Goal: Complete application form: Complete application form

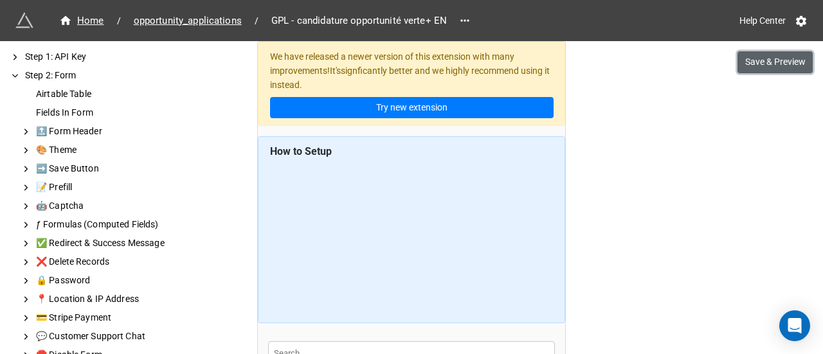
click at [773, 65] on button "Save & Preview" at bounding box center [775, 62] width 75 height 22
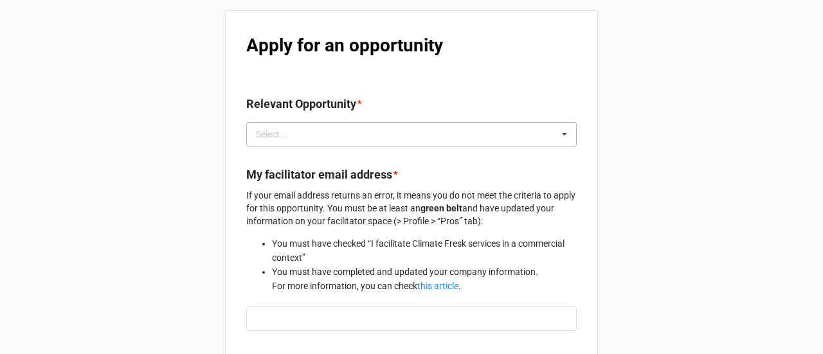
click at [376, 131] on div "Select ... No results found." at bounding box center [411, 134] width 331 height 24
click at [493, 78] on div "Apply for an opportunity Relevant Opportunity * Select ... Loading... My facili…" at bounding box center [411, 285] width 373 height 551
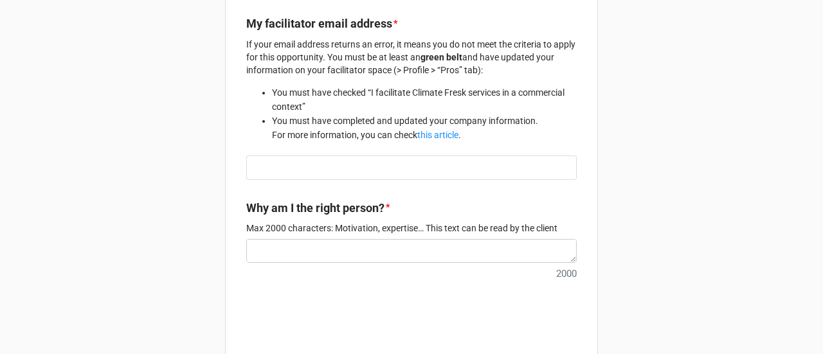
scroll to position [152, 0]
click at [399, 167] on input "text" at bounding box center [411, 167] width 331 height 24
click at [395, 246] on textarea at bounding box center [411, 251] width 331 height 24
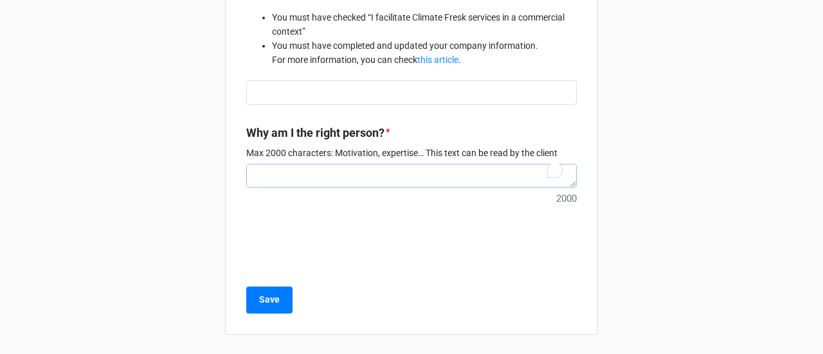
scroll to position [0, 0]
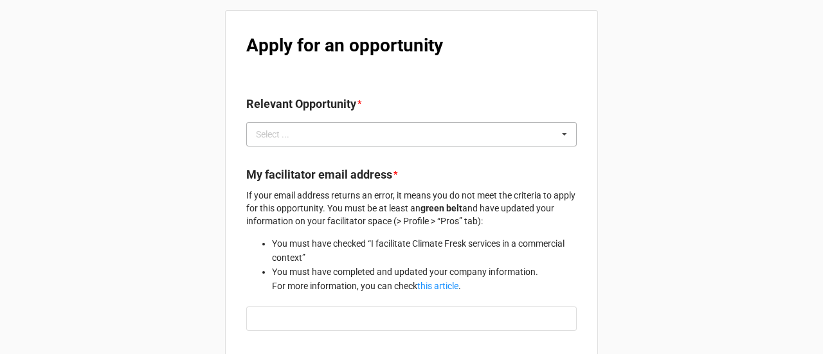
click at [362, 126] on div "Select ... 83 84 85 86 87 90 91 92 93 96 97 100 101 102 103 104 105 106 108 109…" at bounding box center [411, 134] width 331 height 24
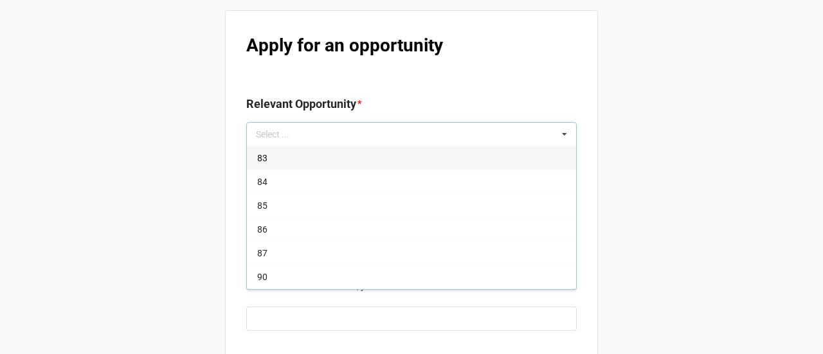
click at [452, 75] on div "Apply for an opportunity Relevant Opportunity * Select ... 83 84 85 86 87 90 91…" at bounding box center [411, 285] width 373 height 551
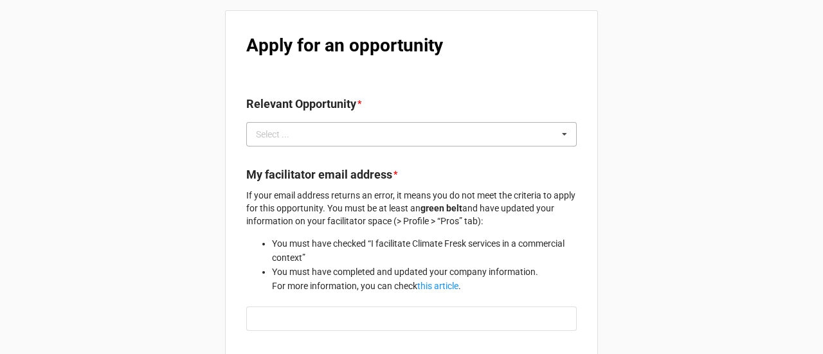
click at [334, 129] on div "Select ... 83 84 85 86 87 90 91 92 93 96 97 100 101 102 103 104 105 106 108 109…" at bounding box center [411, 134] width 331 height 24
click at [427, 91] on div "Apply for an opportunity Relevant Opportunity * Select ... 83 84 85 86 87 90 91…" at bounding box center [411, 285] width 373 height 551
drag, startPoint x: 391, startPoint y: 105, endPoint x: 289, endPoint y: 123, distance: 103.1
click at [246, 104] on b "Relevant Opportunity *" at bounding box center [411, 106] width 331 height 23
drag, startPoint x: 426, startPoint y: 179, endPoint x: 230, endPoint y: 172, distance: 195.7
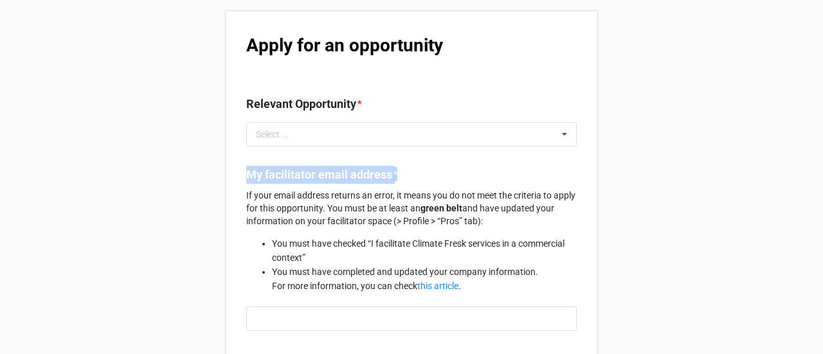
click at [230, 172] on div "Apply for an opportunity Relevant Opportunity * Select ... 83 84 85 86 87 90 91…" at bounding box center [411, 285] width 373 height 551
copy b "My facilitator email address *"
click at [456, 311] on input "text" at bounding box center [411, 319] width 331 height 24
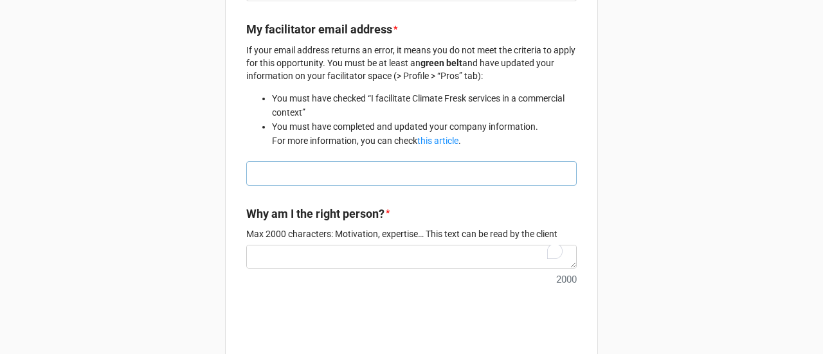
scroll to position [76, 0]
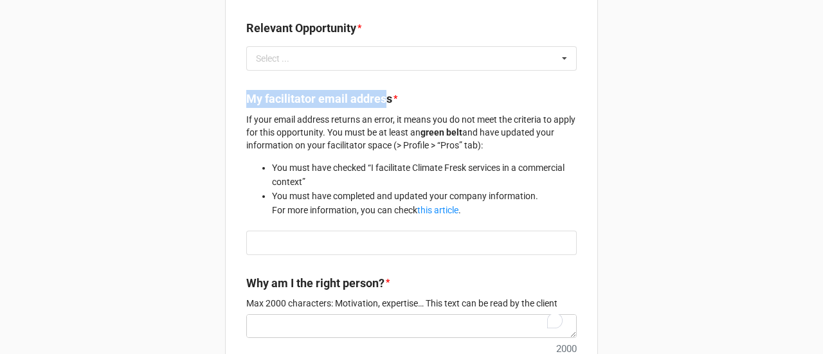
drag, startPoint x: 390, startPoint y: 104, endPoint x: 243, endPoint y: 95, distance: 147.6
click at [246, 95] on label "My facilitator email address" at bounding box center [319, 99] width 146 height 18
click at [404, 100] on b "My facilitator email address *" at bounding box center [411, 101] width 331 height 23
drag, startPoint x: 395, startPoint y: 100, endPoint x: 242, endPoint y: 98, distance: 153.1
click at [242, 98] on div "Apply for an opportunity Relevant Opportunity * Select ... 83 84 85 86 87 90 91…" at bounding box center [411, 209] width 373 height 551
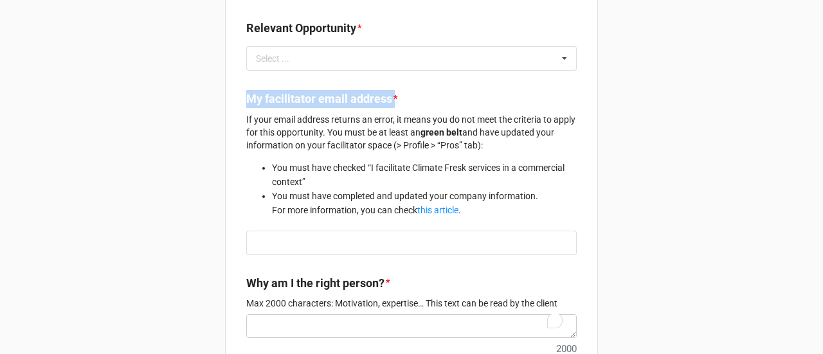
copy label "My facilitator email address"
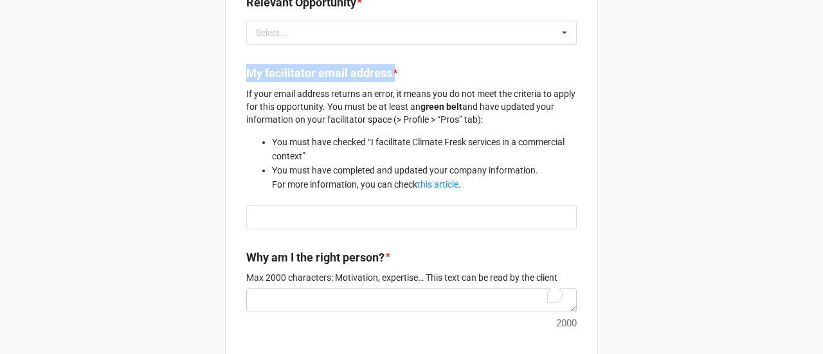
scroll to position [35, 0]
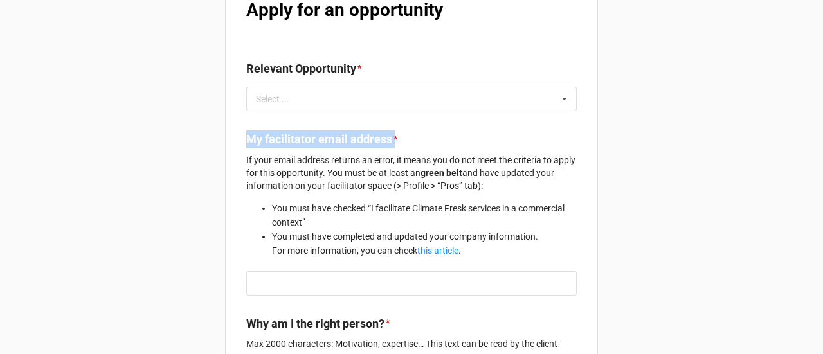
copy label "My facilitator email address"
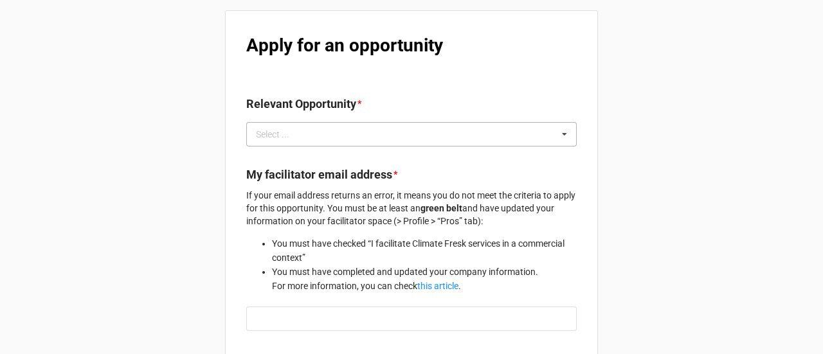
click at [513, 131] on div "Select ... 83 84 85 86 87 90 91 92 93 96 97 100 101 102 103 104 105 106 108 109…" at bounding box center [411, 134] width 331 height 24
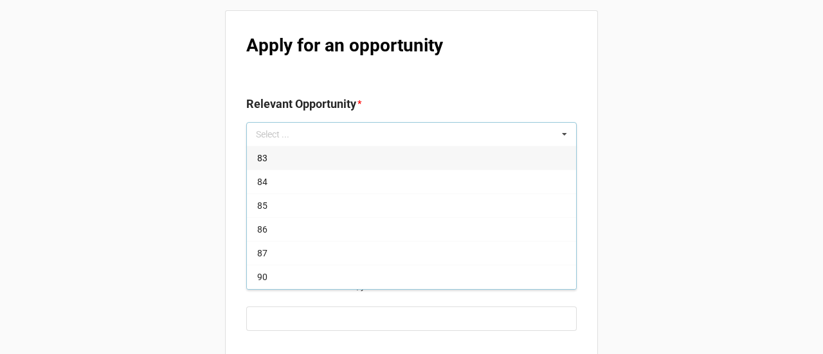
click at [484, 66] on div "Apply for an opportunity Relevant Opportunity * Select ... 83 84 85 86 87 90 91…" at bounding box center [411, 285] width 373 height 551
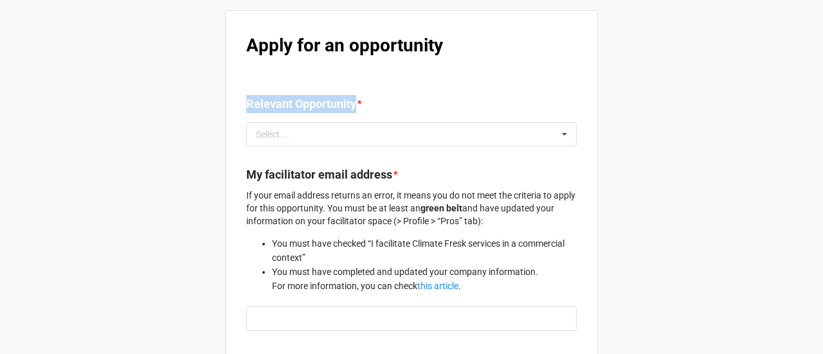
drag, startPoint x: 359, startPoint y: 102, endPoint x: 239, endPoint y: 106, distance: 119.7
click at [239, 106] on div "Apply for an opportunity Relevant Opportunity * Select ... 83 84 85 86 87 90 91…" at bounding box center [411, 285] width 373 height 551
copy label "Relevant Opportunity"
drag, startPoint x: 245, startPoint y: 105, endPoint x: 363, endPoint y: 109, distance: 118.4
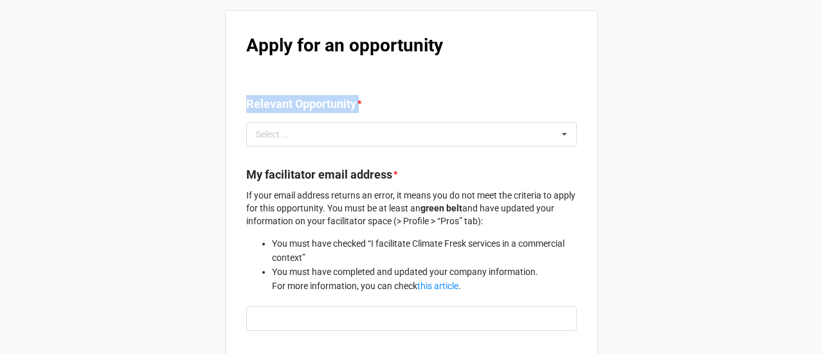
click at [363, 109] on b "Relevant Opportunity *" at bounding box center [411, 106] width 331 height 23
click at [344, 35] on b "Apply for an opportunity" at bounding box center [344, 45] width 197 height 21
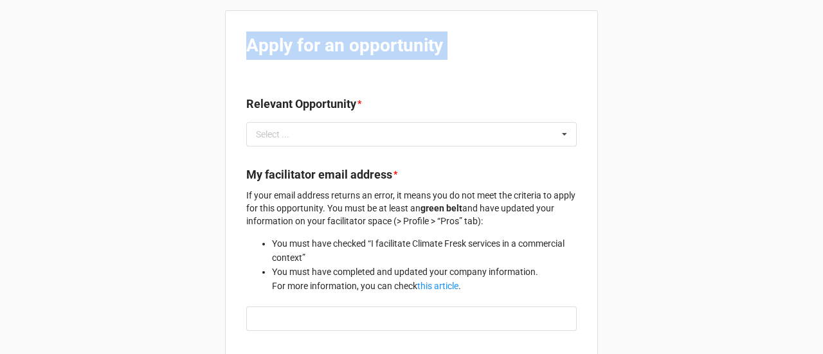
click at [344, 35] on b "Apply for an opportunity" at bounding box center [344, 45] width 197 height 21
copy b "Apply for an opportunity"
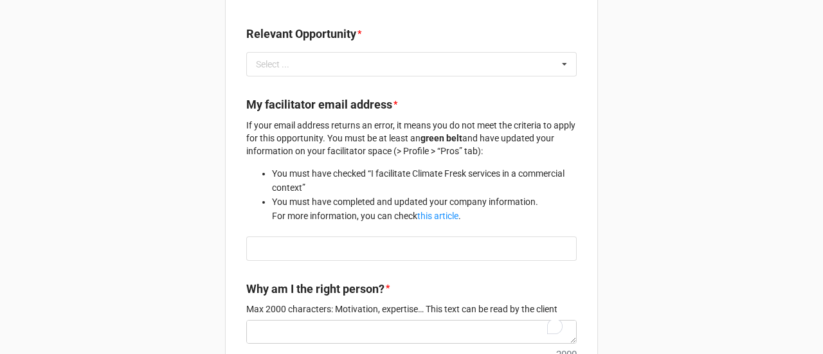
scroll to position [71, 0]
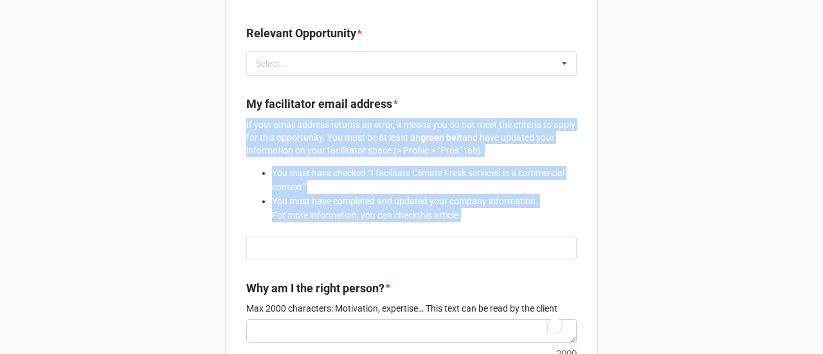
copy div "If your email address returns an error, it means you do not meet the criteria t…"
drag, startPoint x: 475, startPoint y: 213, endPoint x: 237, endPoint y: 124, distance: 254.3
click at [237, 124] on div "Apply for an opportunity Relevant Opportunity * Select ... 83 84 85 86 87 90 91…" at bounding box center [411, 215] width 373 height 551
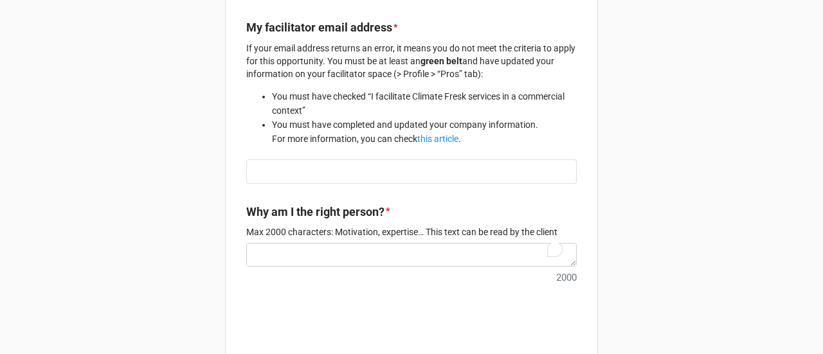
scroll to position [0, 0]
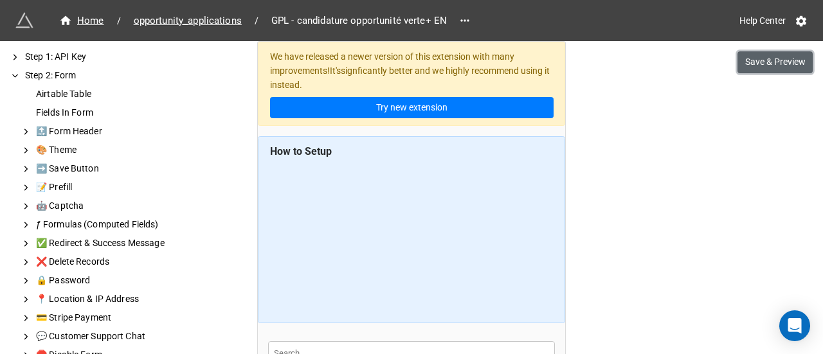
click at [767, 65] on button "Save & Preview" at bounding box center [775, 62] width 75 height 22
